Goal: Task Accomplishment & Management: Manage account settings

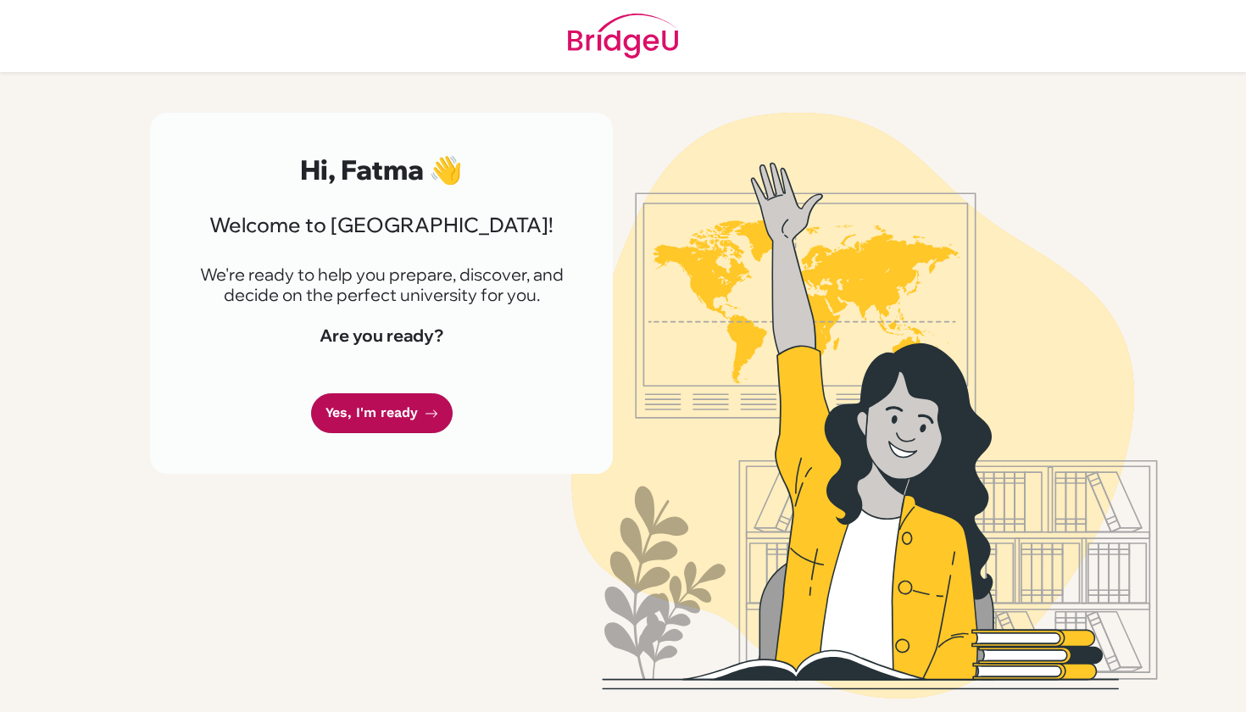
click at [431, 418] on icon at bounding box center [432, 414] width 14 height 14
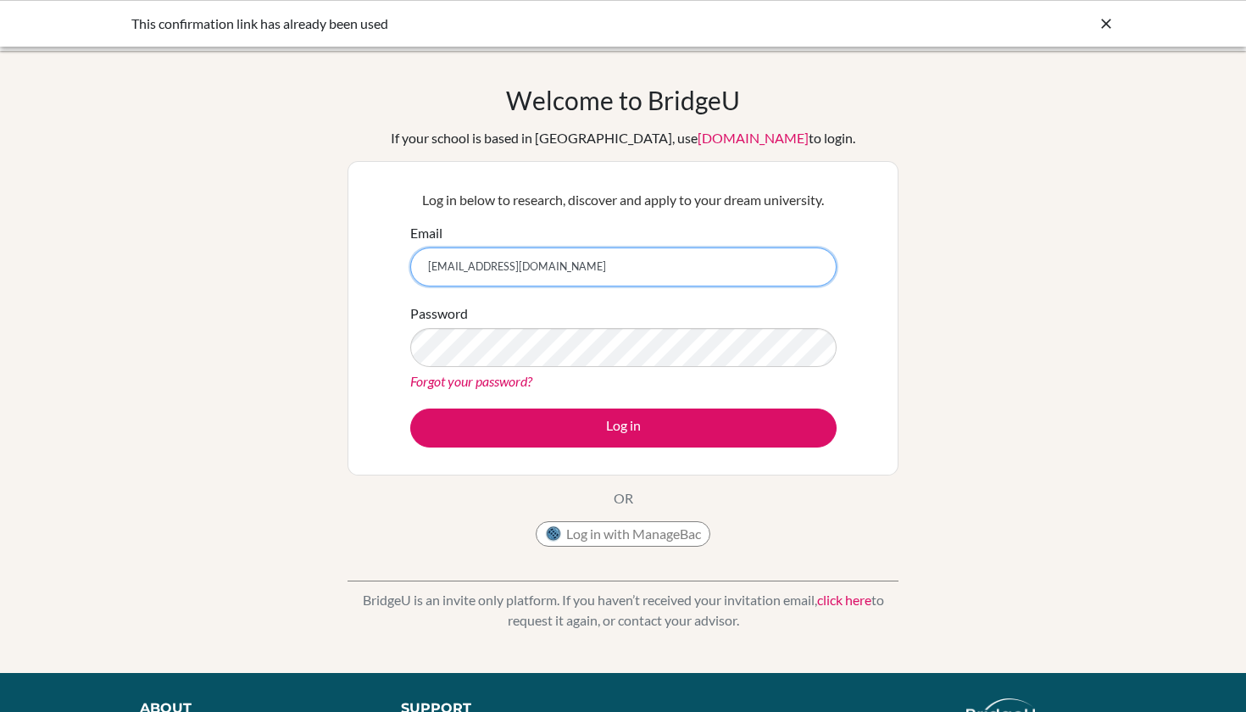
type input "[EMAIL_ADDRESS][DOMAIN_NAME]"
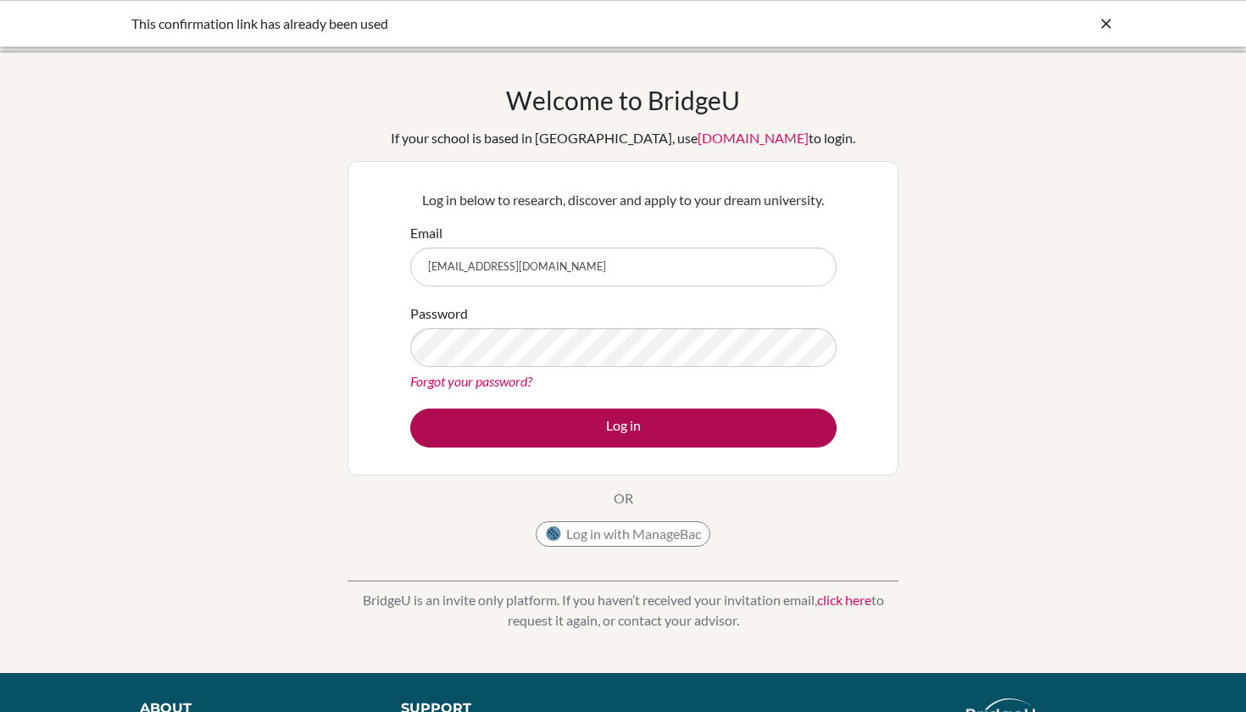
click at [550, 420] on button "Log in" at bounding box center [623, 428] width 426 height 39
